Goal: Task Accomplishment & Management: Use online tool/utility

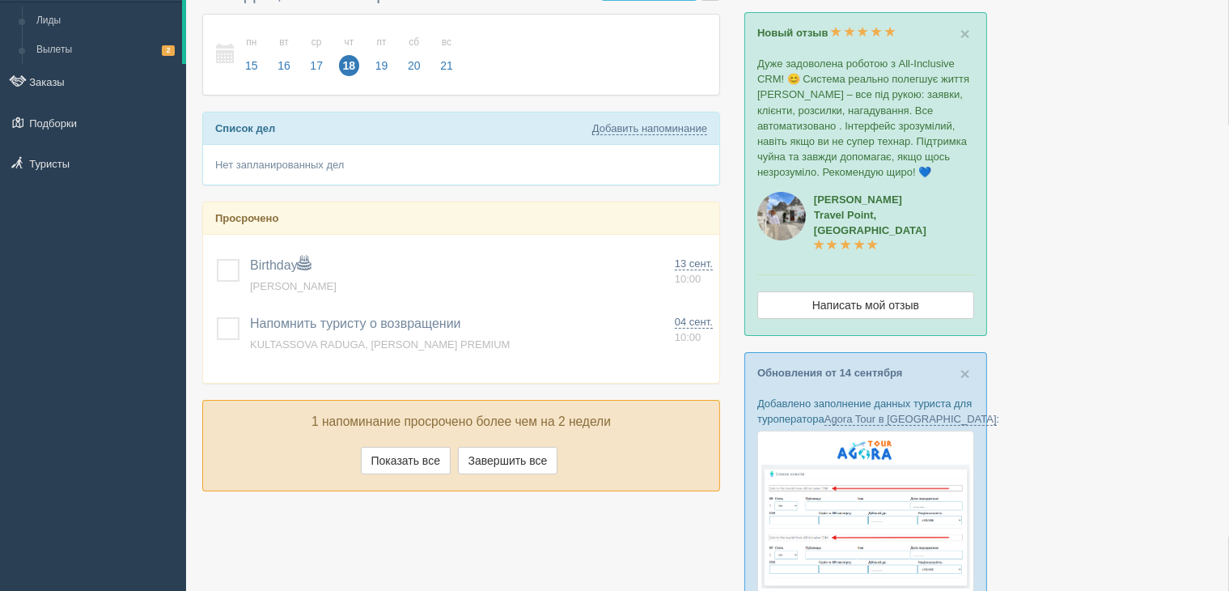
scroll to position [162, 0]
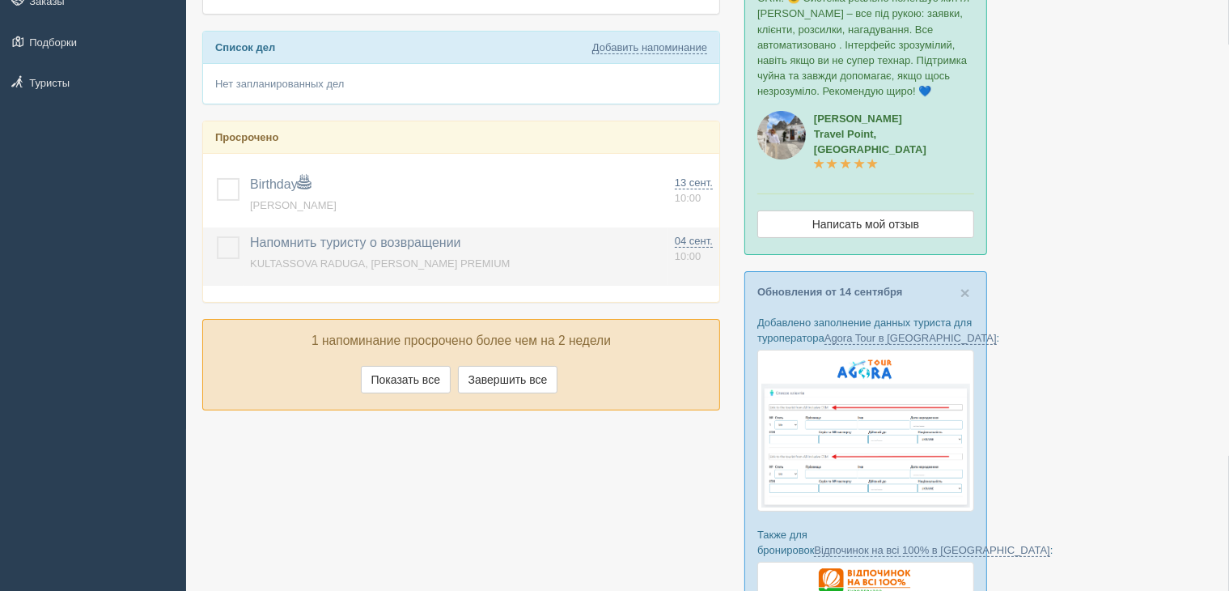
click at [217, 236] on label at bounding box center [217, 236] width 0 height 0
click at [0, 0] on input "checkbox" at bounding box center [0, 0] width 0 height 0
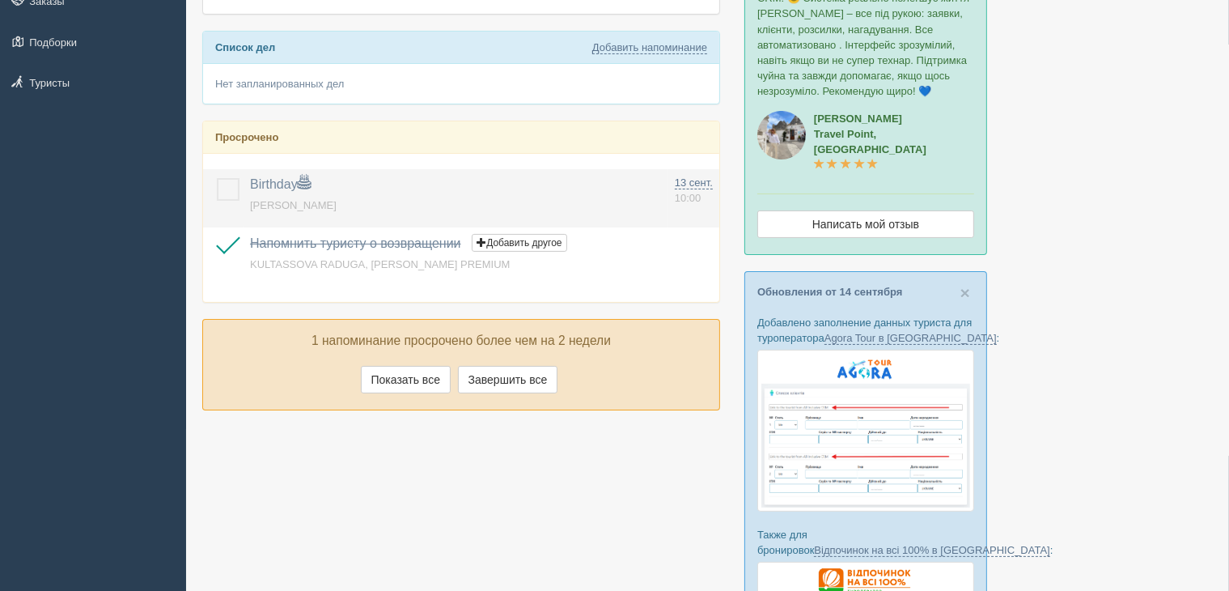
click at [217, 178] on label at bounding box center [217, 178] width 0 height 0
click at [0, 0] on input "checkbox" at bounding box center [0, 0] width 0 height 0
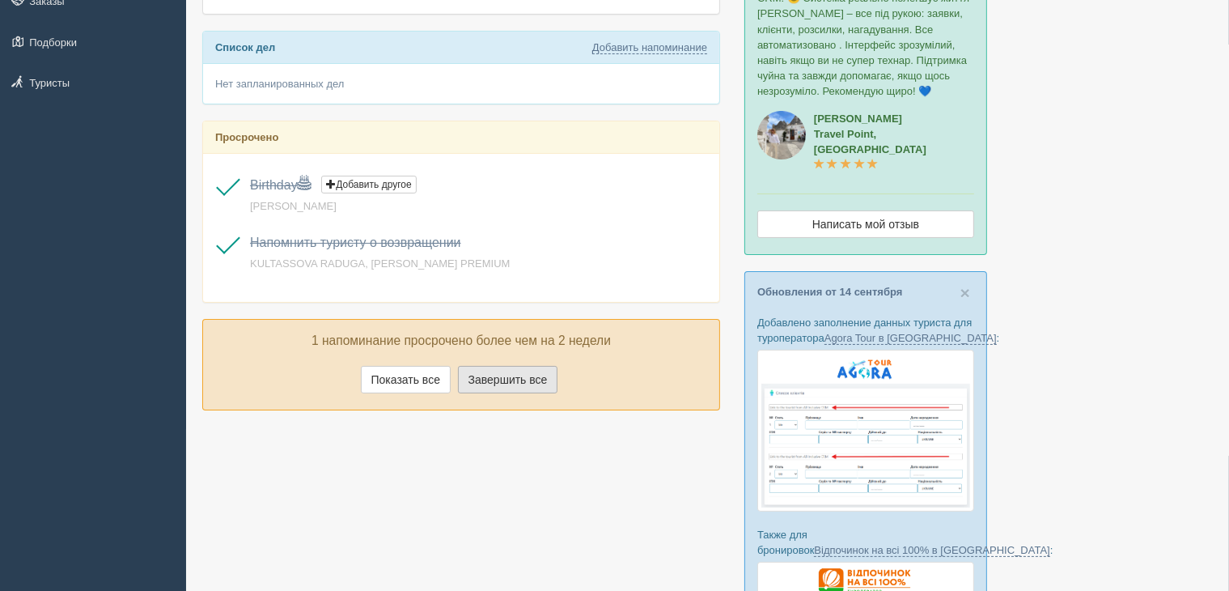
click at [489, 376] on button "Завершить все" at bounding box center [508, 380] width 100 height 28
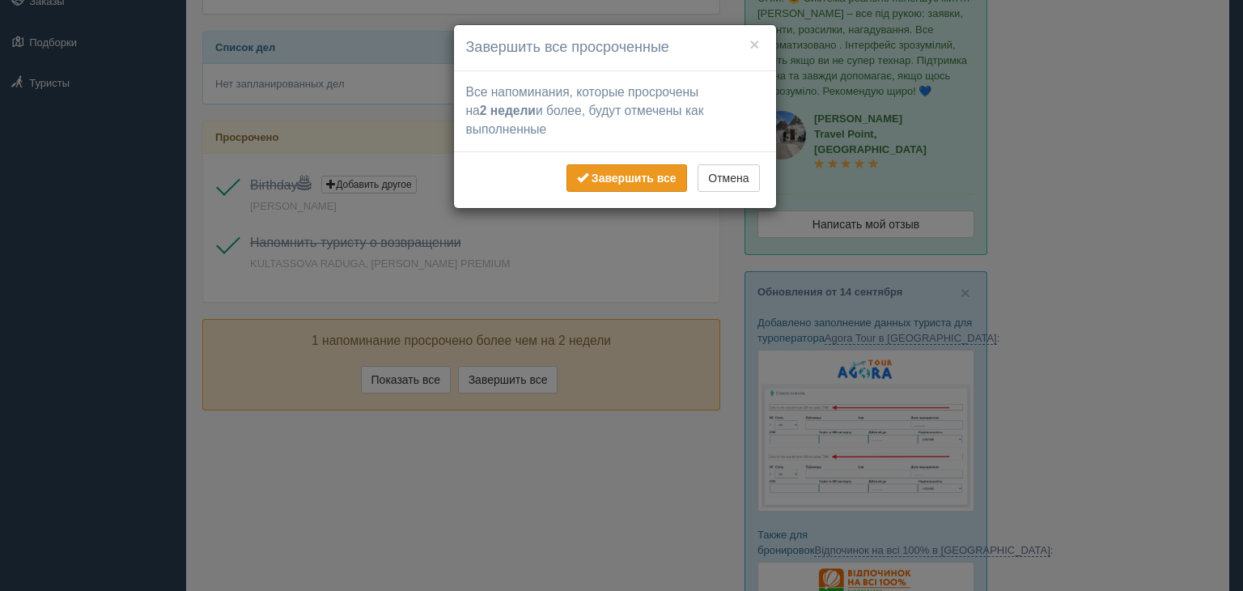
click at [638, 176] on b "Завершить все" at bounding box center [633, 178] width 85 height 13
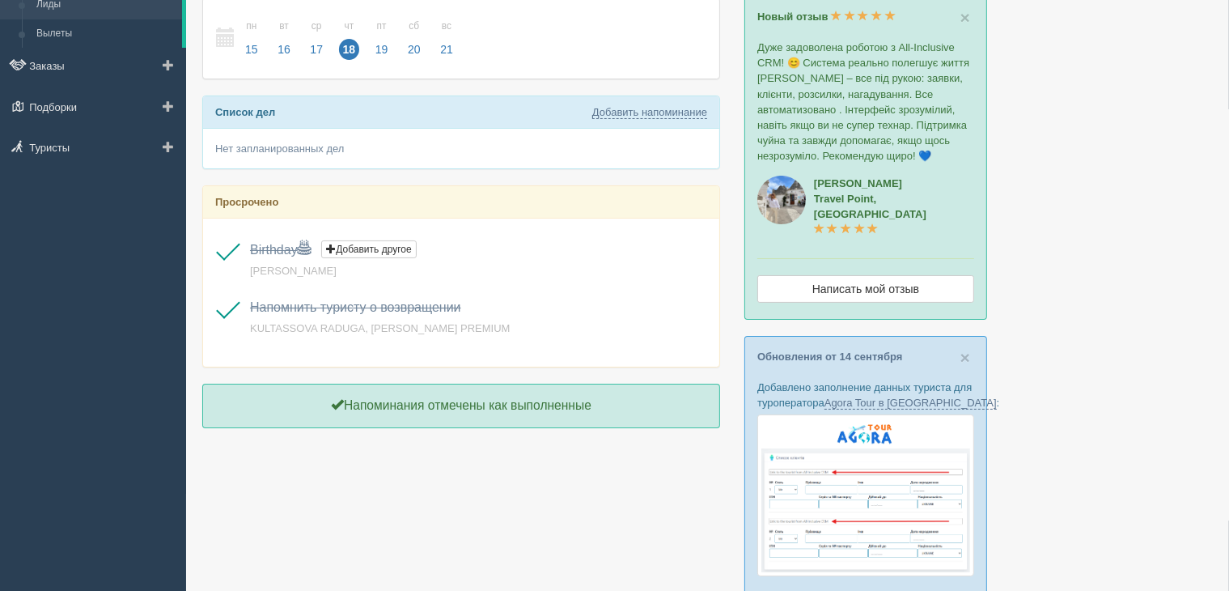
scroll to position [0, 0]
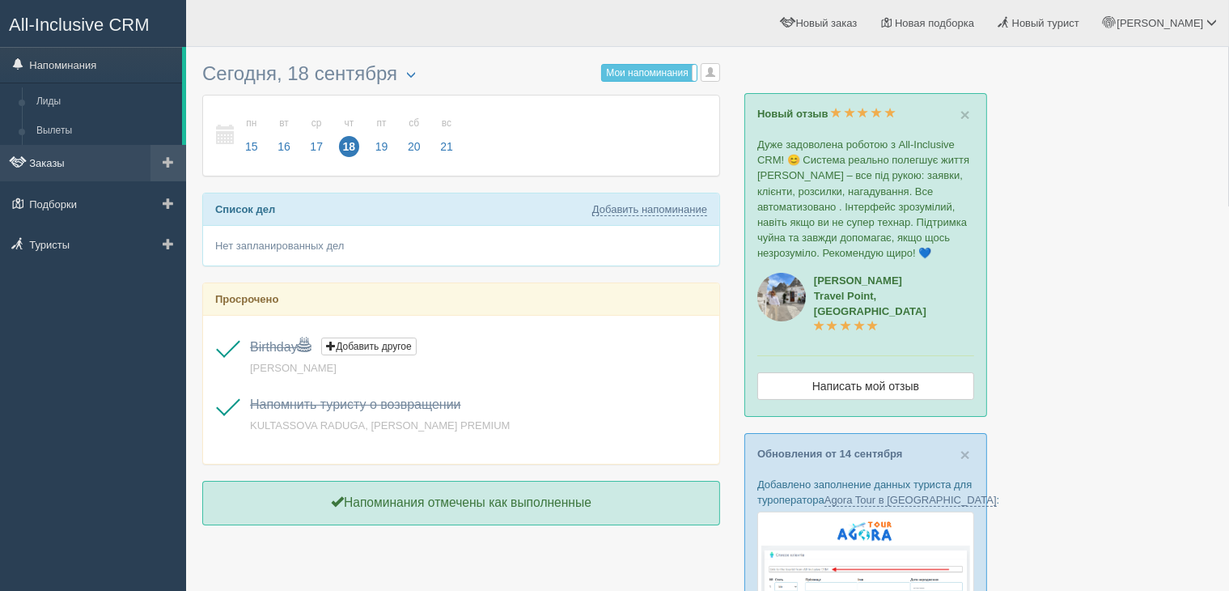
click at [52, 159] on link "Заказы" at bounding box center [93, 163] width 186 height 36
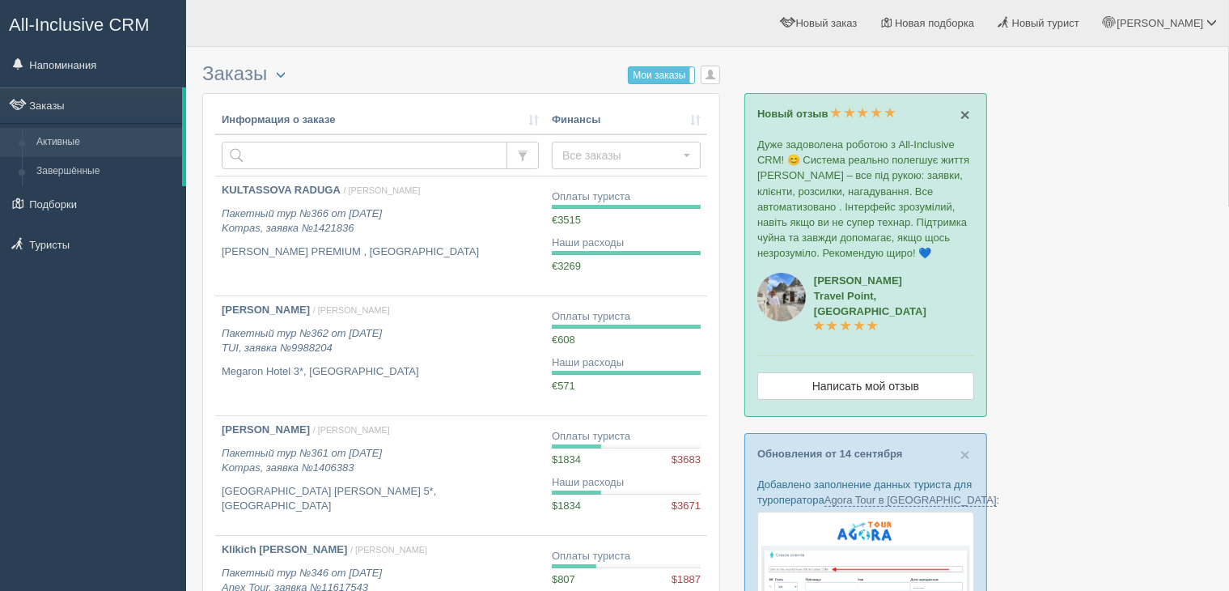
click at [963, 116] on span "×" at bounding box center [965, 114] width 10 height 19
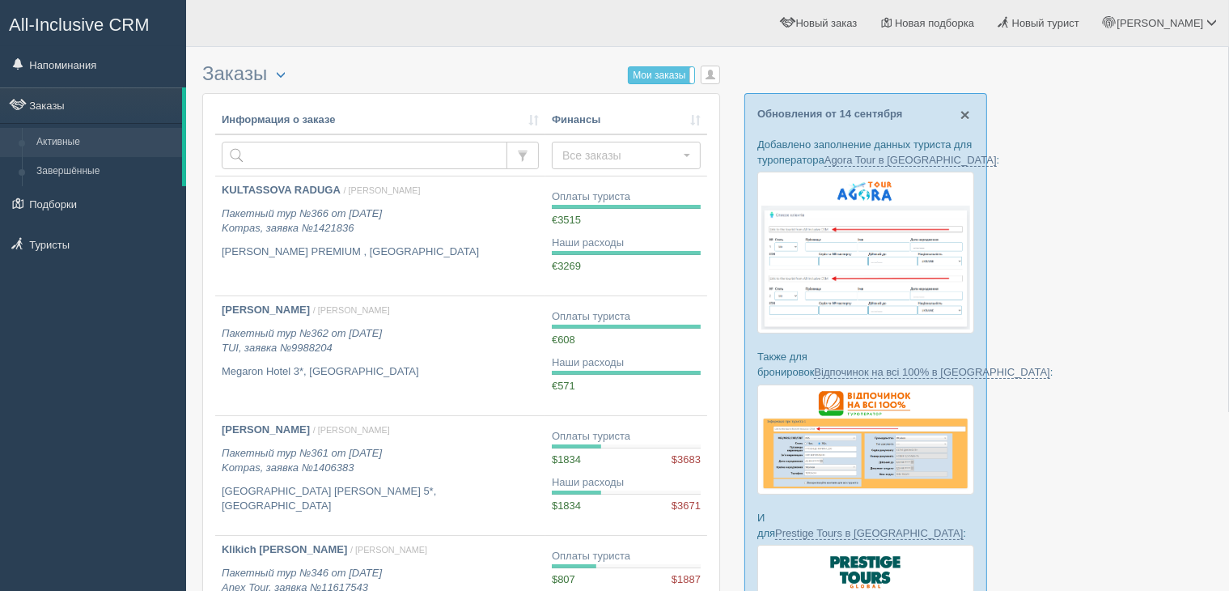
click at [963, 116] on span "×" at bounding box center [965, 114] width 10 height 19
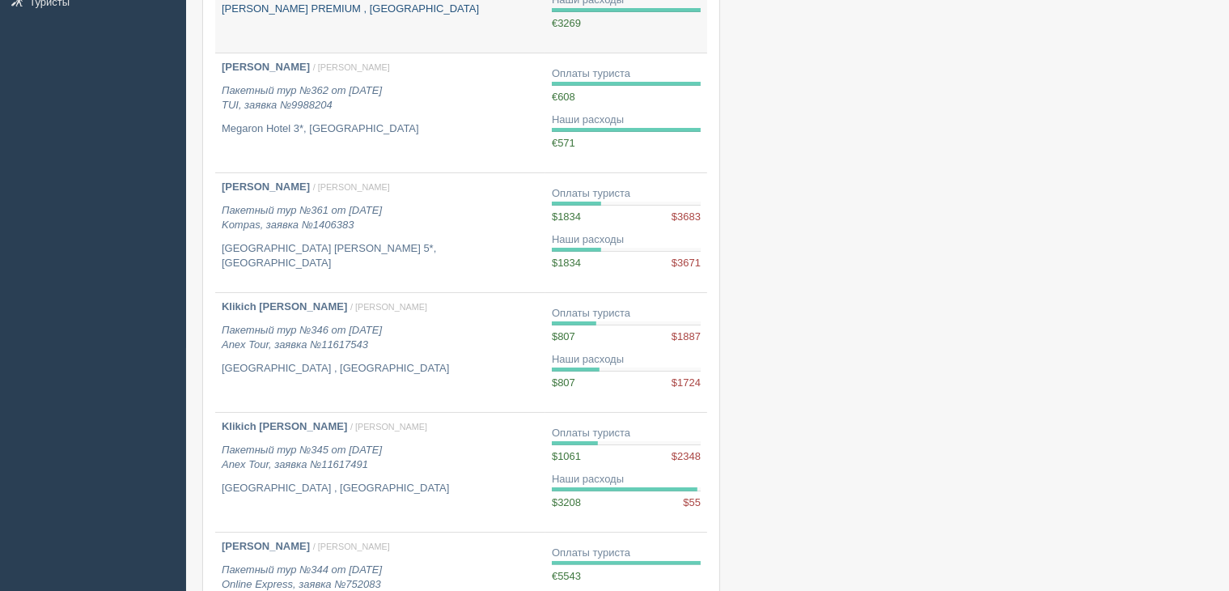
scroll to position [324, 0]
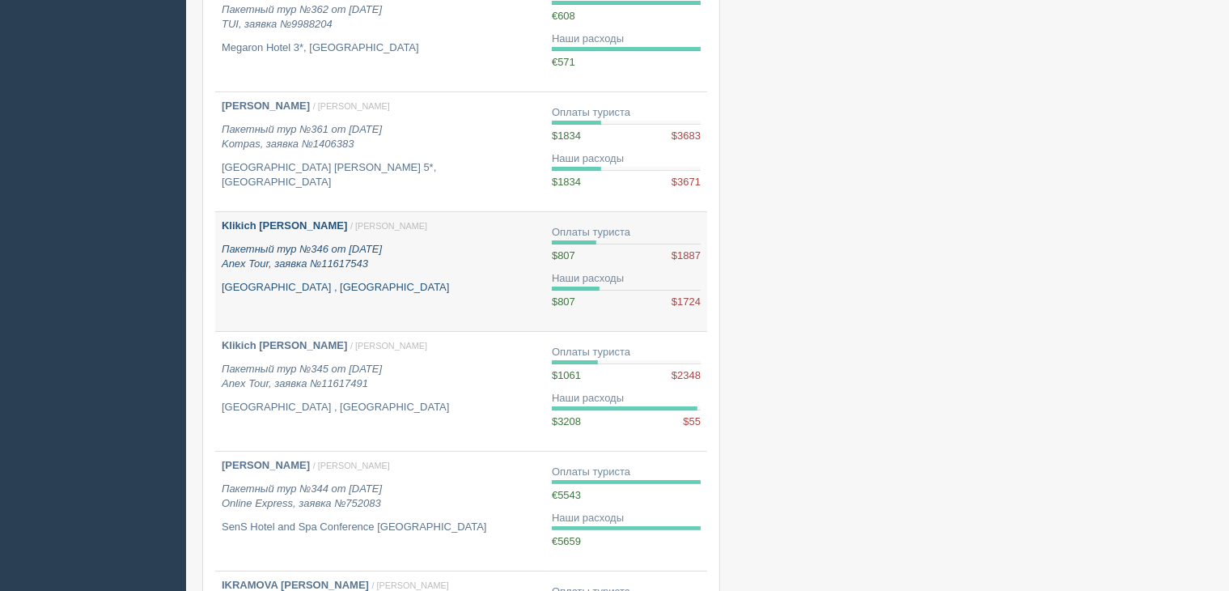
click at [446, 263] on p "Пакетный тур №346 от 23.07.2025 Anex Tour, заявка №11617543" at bounding box center [380, 257] width 317 height 30
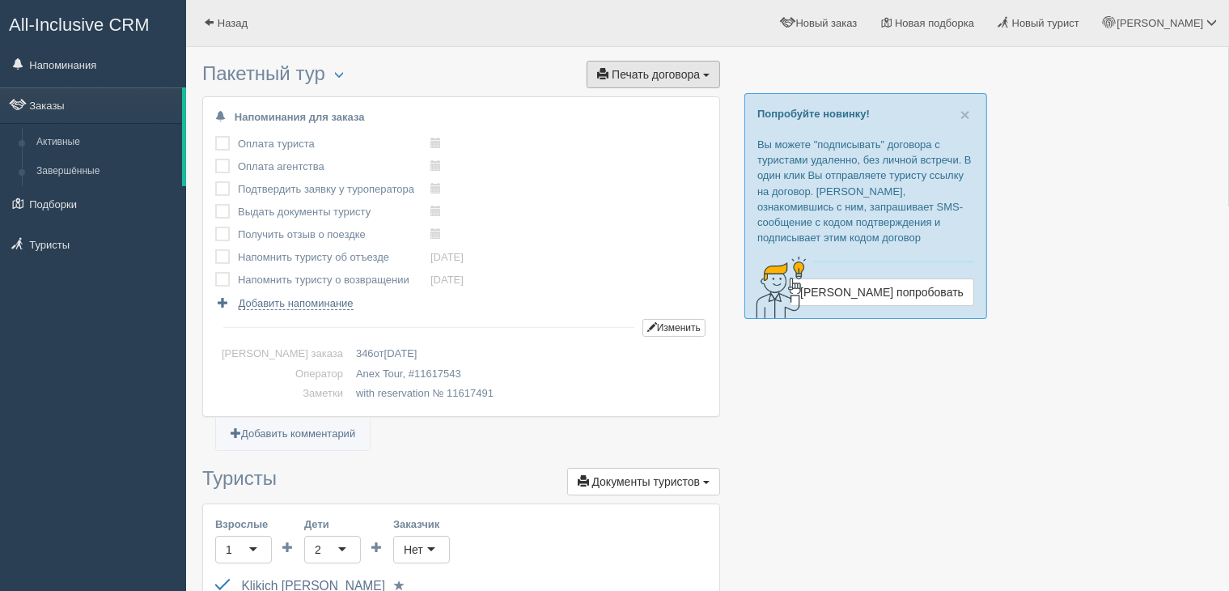
click at [671, 76] on span "Печать договора" at bounding box center [656, 74] width 88 height 13
click at [633, 96] on link "Стандартный договор" at bounding box center [621, 104] width 196 height 27
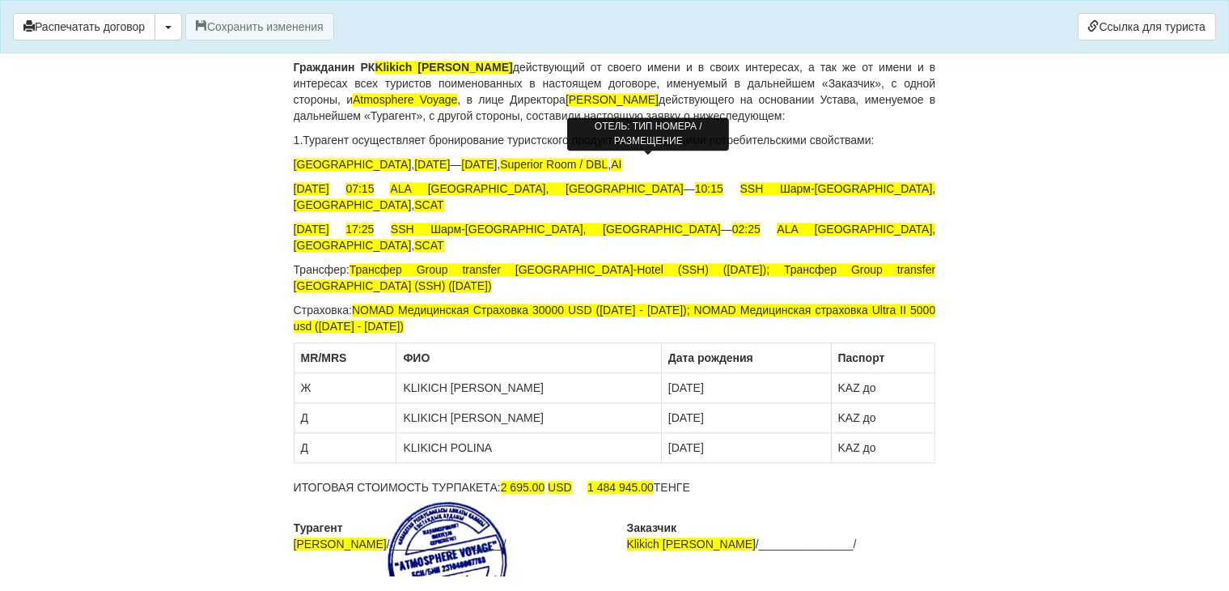
scroll to position [3685, 0]
